Goal: Book appointment/travel/reservation

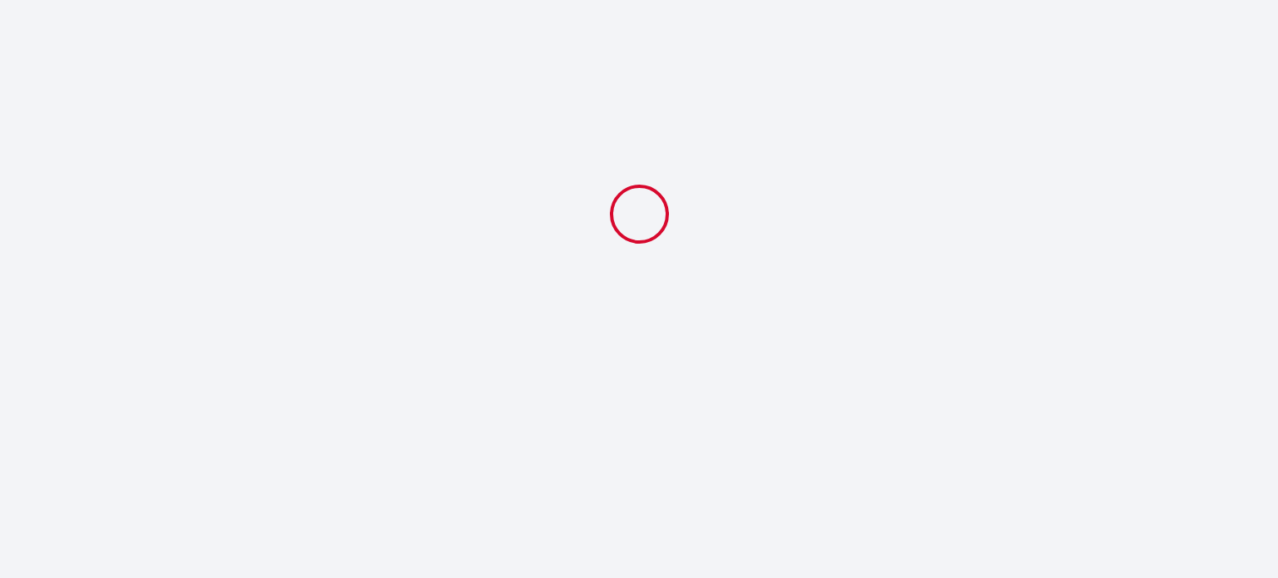
select select
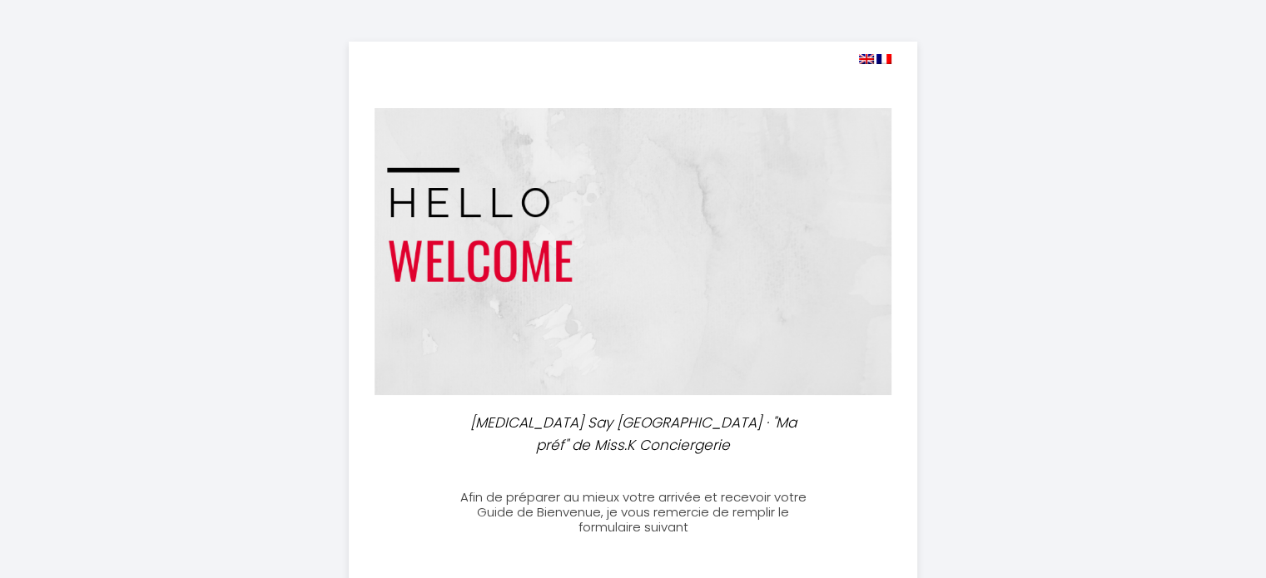
click at [865, 58] on img at bounding box center [866, 59] width 15 height 10
select select
click at [862, 61] on img at bounding box center [866, 59] width 15 height 10
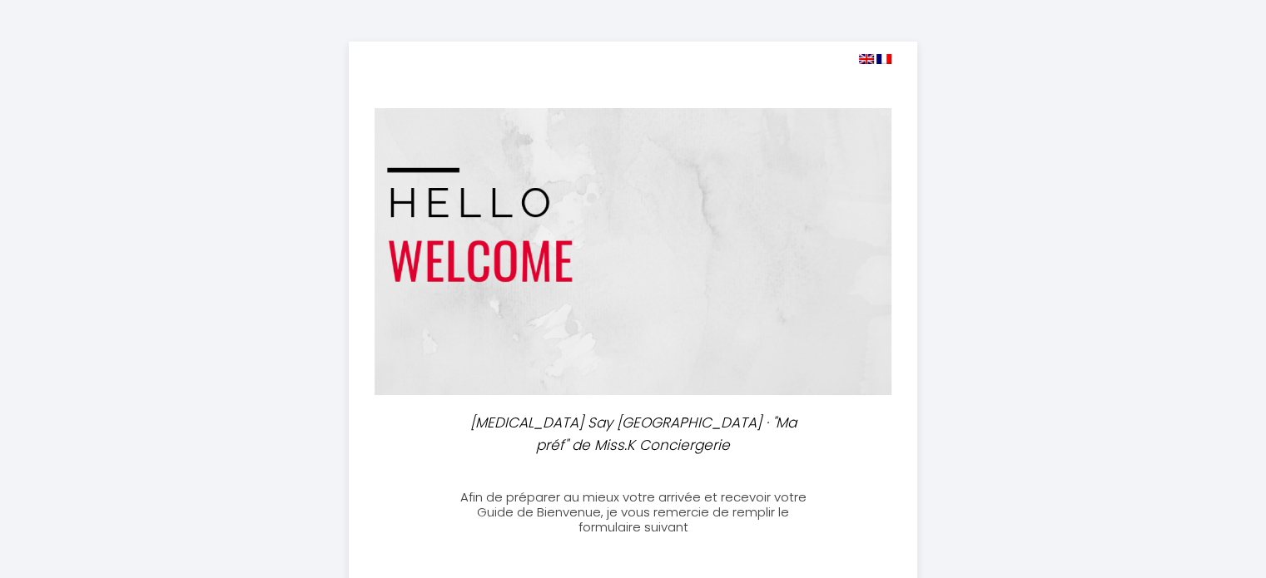
scroll to position [33, 0]
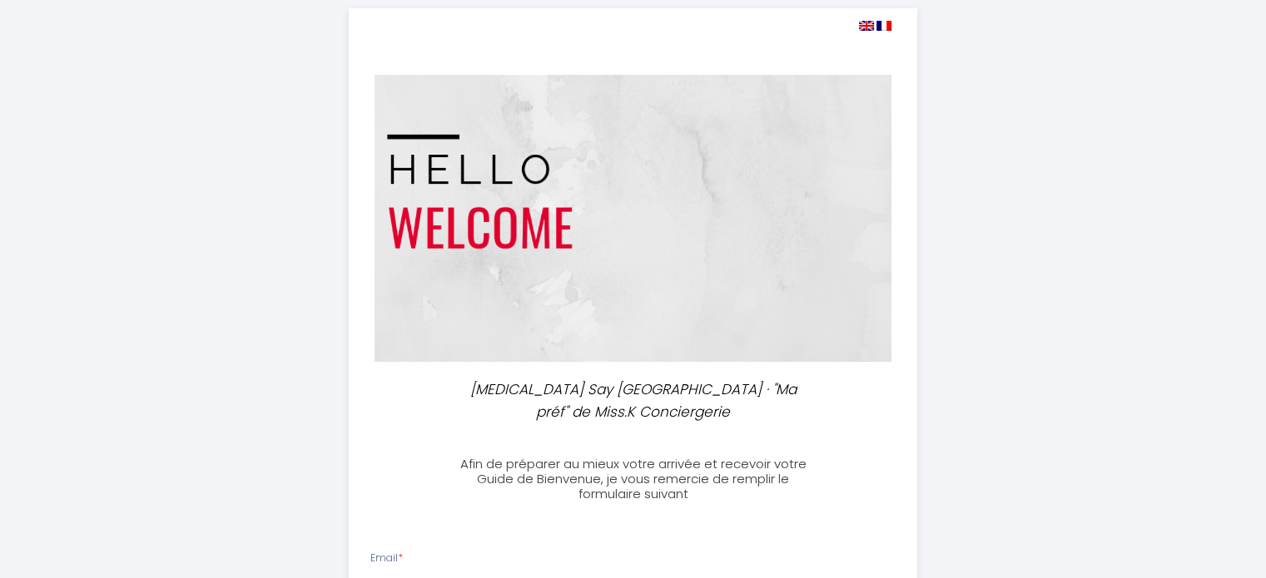
click at [885, 27] on img at bounding box center [883, 26] width 15 height 10
select select
click at [868, 25] on img at bounding box center [866, 26] width 15 height 10
select select
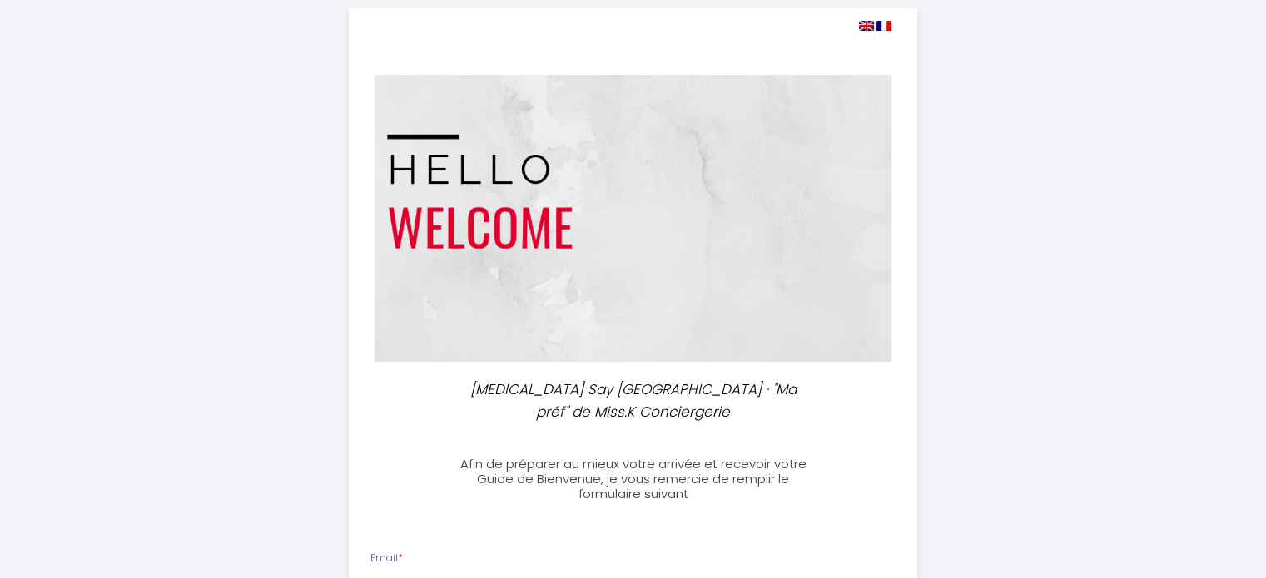
select select
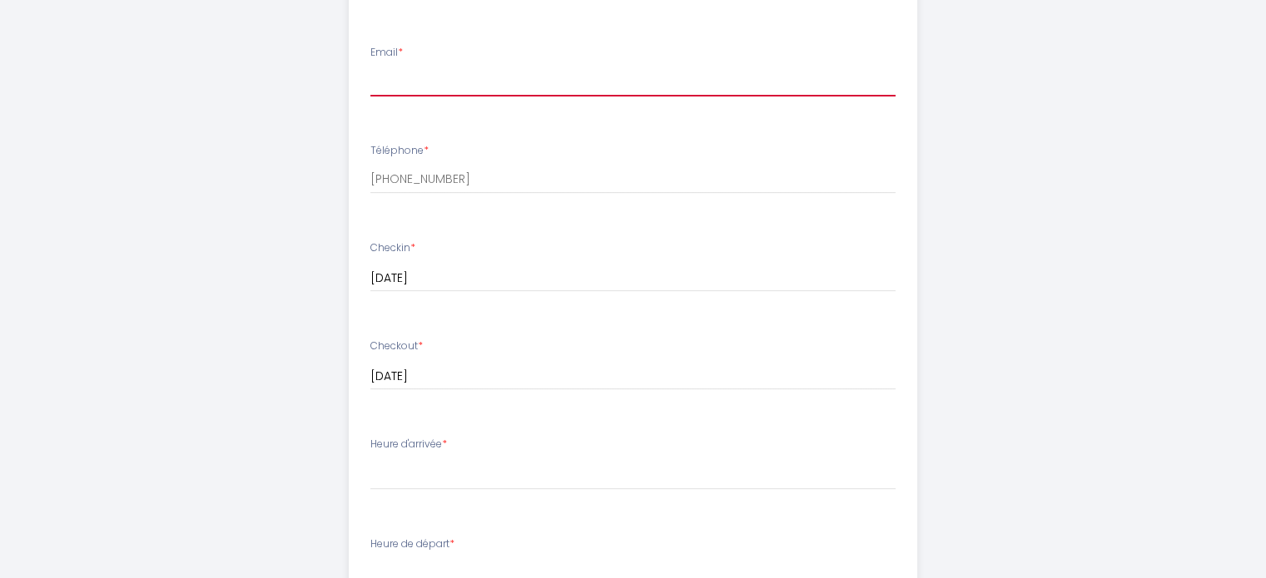
click at [523, 84] on input "Email *" at bounding box center [632, 82] width 525 height 30
type input "[EMAIL_ADDRESS][DOMAIN_NAME]"
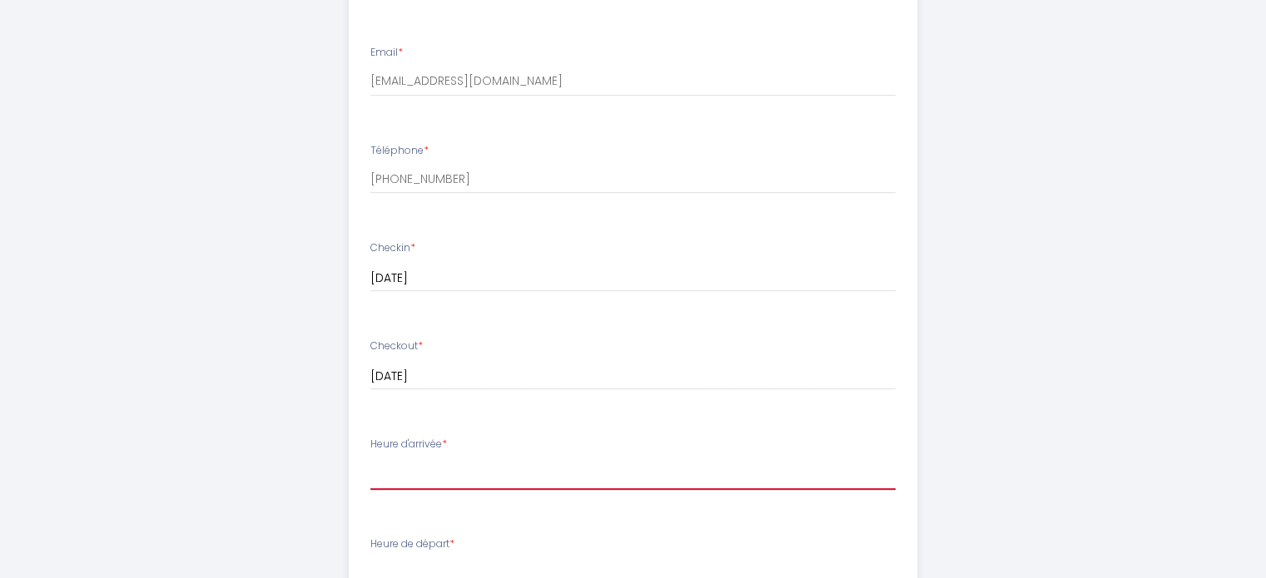
click at [420, 475] on select "16:00 16:30 17:00 17:30 18:00 18:30 19:00 19:30 20:00 20:30 21:00 21:30 22:00 2…" at bounding box center [632, 475] width 525 height 32
select select "16:00"
click at [370, 459] on select "16:00 16:30 17:00 17:30 18:00 18:30 19:00 19:30 20:00 20:30 21:00 21:30 22:00 2…" at bounding box center [632, 475] width 525 height 32
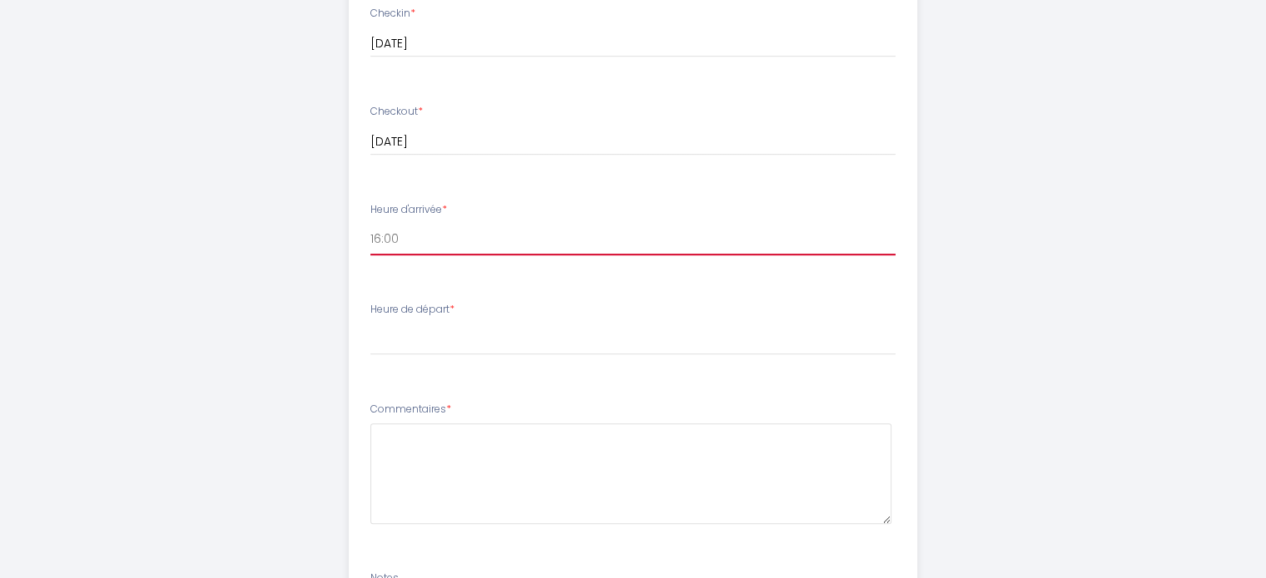
scroll to position [815, 0]
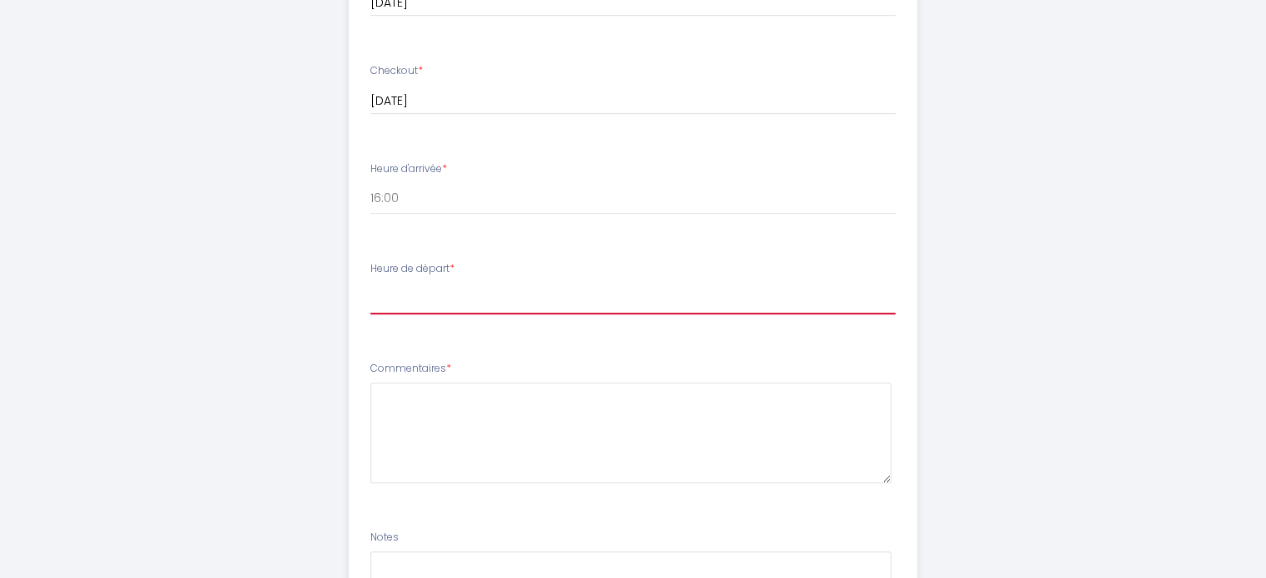
click at [455, 306] on select "00:00 00:30 01:00 01:30 02:00 02:30 03:00 03:30 04:00 04:30 05:00 05:30 06:00 0…" at bounding box center [632, 299] width 525 height 32
select select "11:00"
click at [370, 283] on select "00:00 00:30 01:00 01:30 02:00 02:30 03:00 03:30 04:00 04:30 05:00 05:30 06:00 0…" at bounding box center [632, 299] width 525 height 32
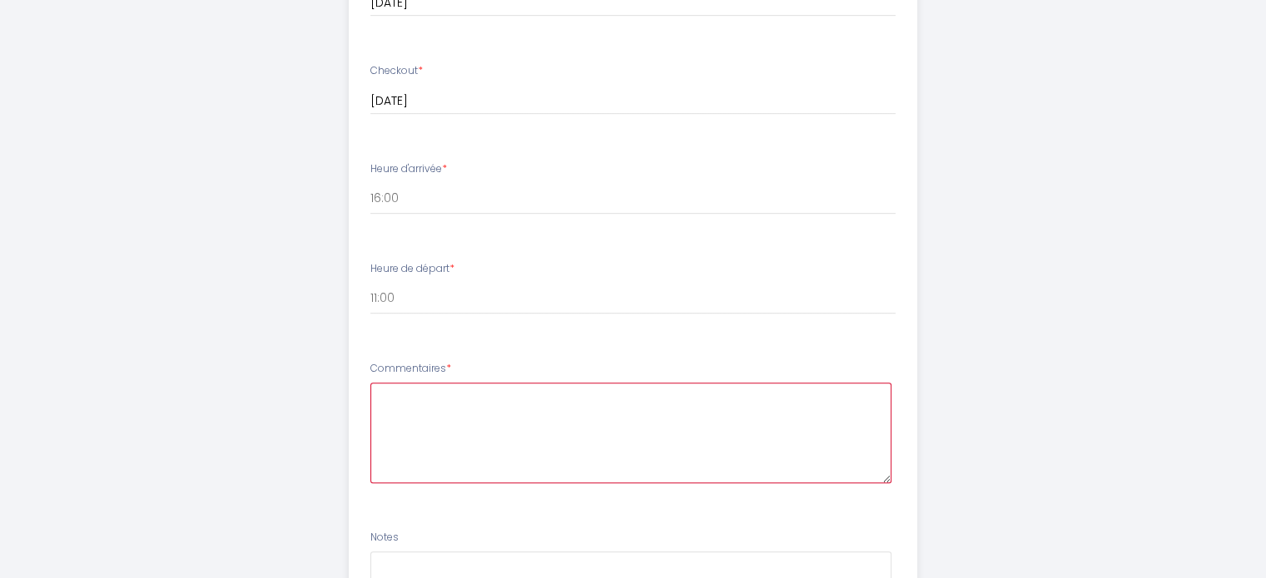
click at [446, 425] on textarea at bounding box center [630, 433] width 521 height 101
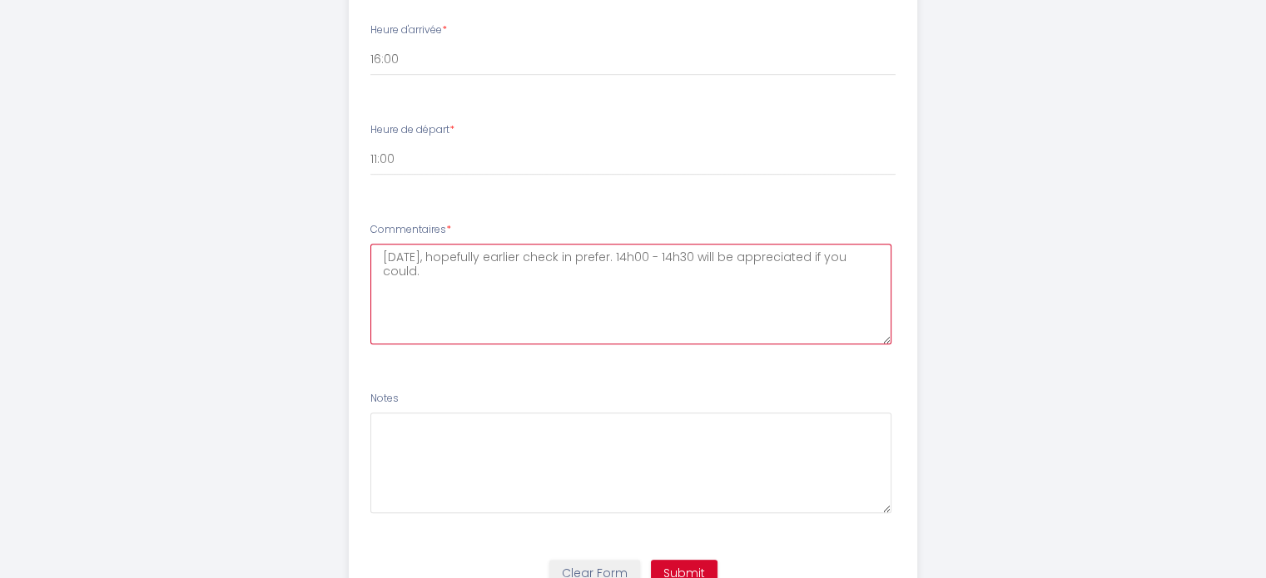
scroll to position [1029, 0]
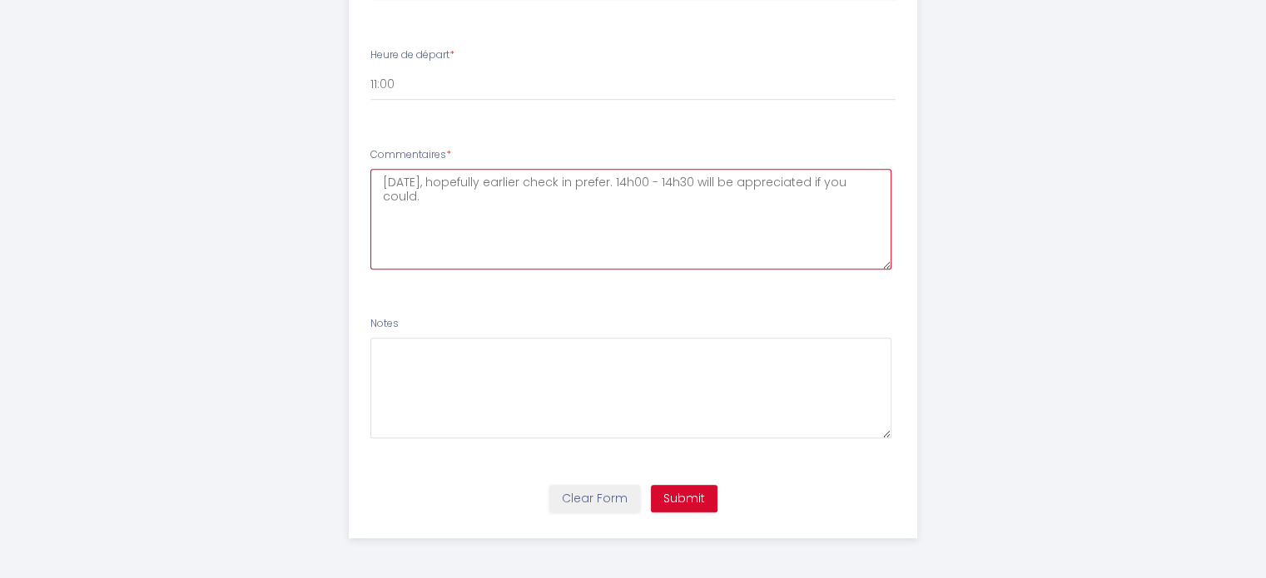
type textarea "[DATE], hopefully earlier check in prefer. 14h00 - 14h30 will be appreciated if…"
click at [682, 487] on button "Submit" at bounding box center [684, 499] width 67 height 28
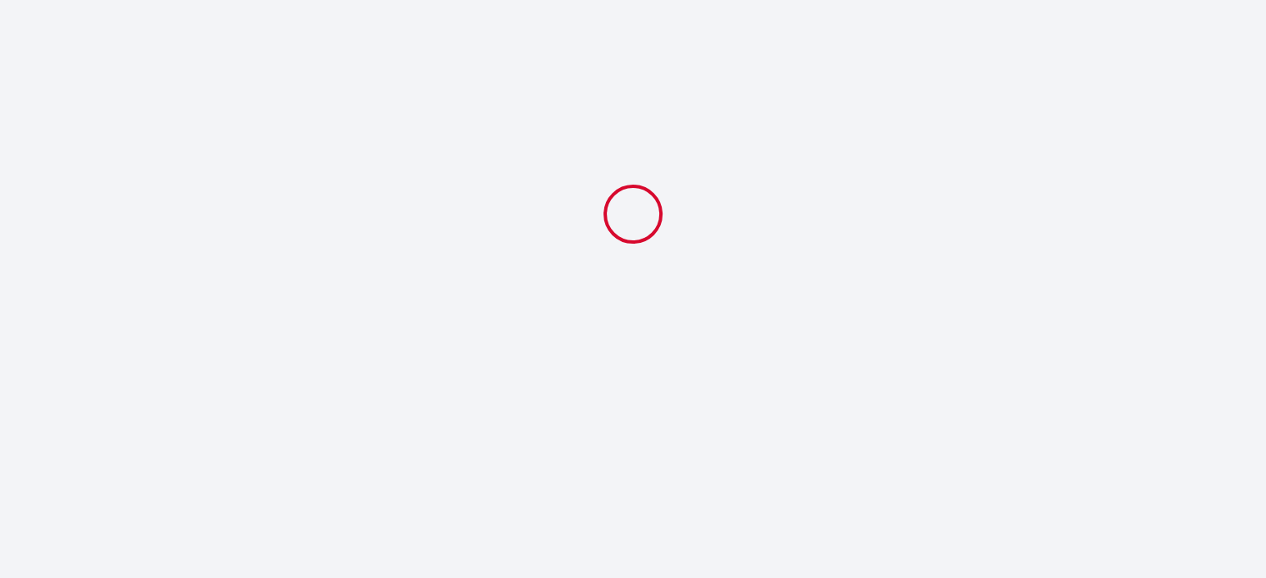
scroll to position [0, 0]
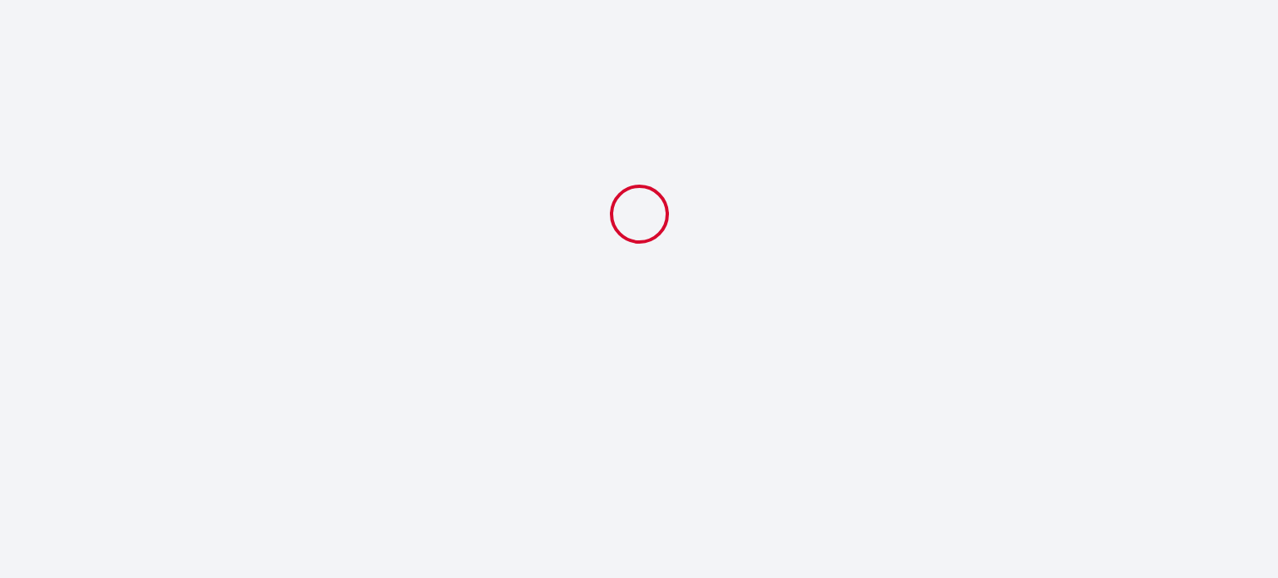
select select "11:00"
